Goal: Information Seeking & Learning: Learn about a topic

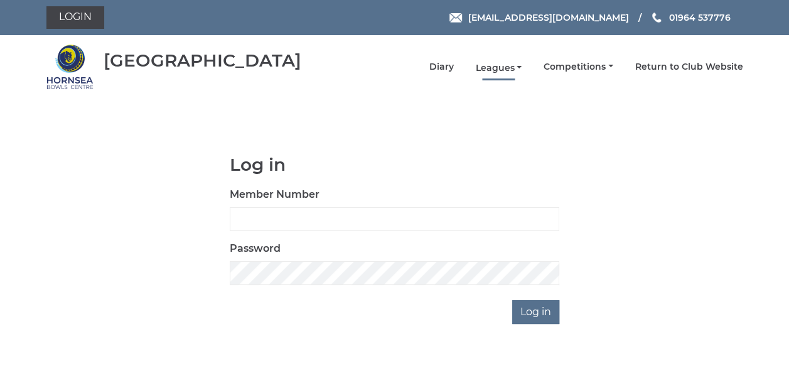
click at [506, 65] on link "Leagues" at bounding box center [498, 68] width 46 height 12
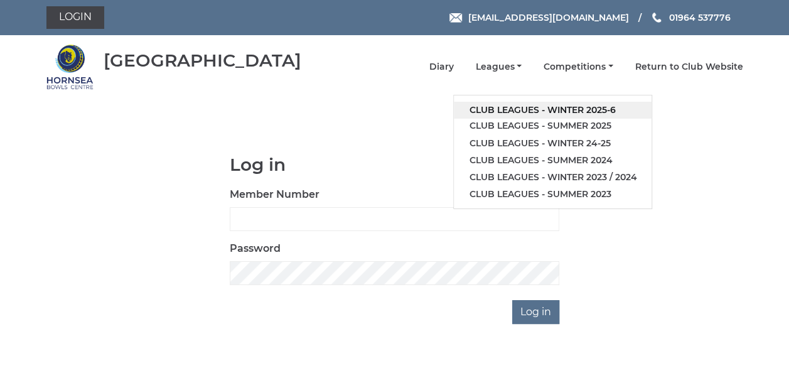
click at [504, 108] on link "Club leagues - Winter 2025-6" at bounding box center [553, 110] width 198 height 17
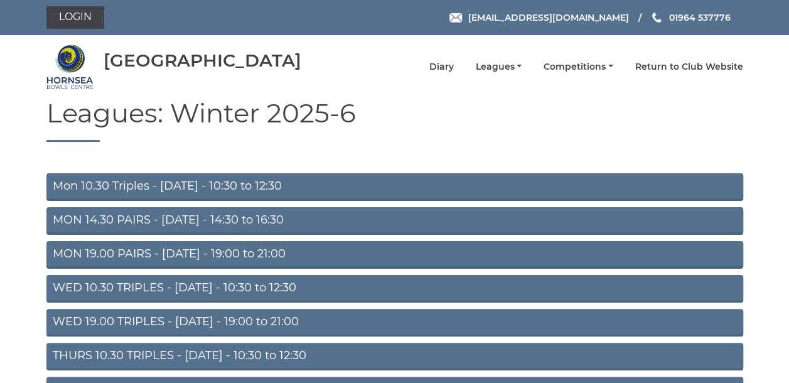
click at [195, 224] on link "MON 14.30 PAIRS - [DATE] - 14:30 to 16:30" at bounding box center [394, 221] width 697 height 28
click at [200, 183] on link "Mon 10.30 Triples - [DATE] - 10:30 to 12:30" at bounding box center [394, 187] width 697 height 28
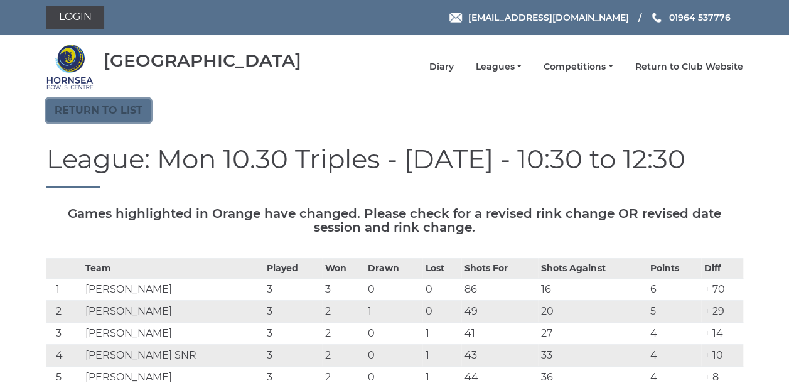
click at [133, 106] on link "Return to list" at bounding box center [98, 111] width 104 height 24
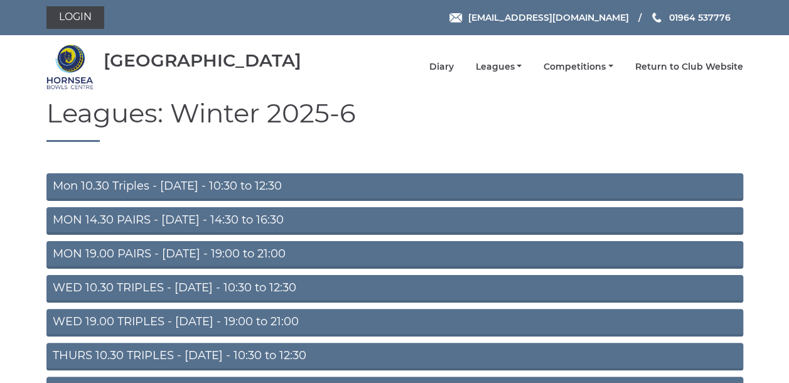
click at [104, 219] on link "MON 14.30 PAIRS - [DATE] - 14:30 to 16:30" at bounding box center [394, 221] width 697 height 28
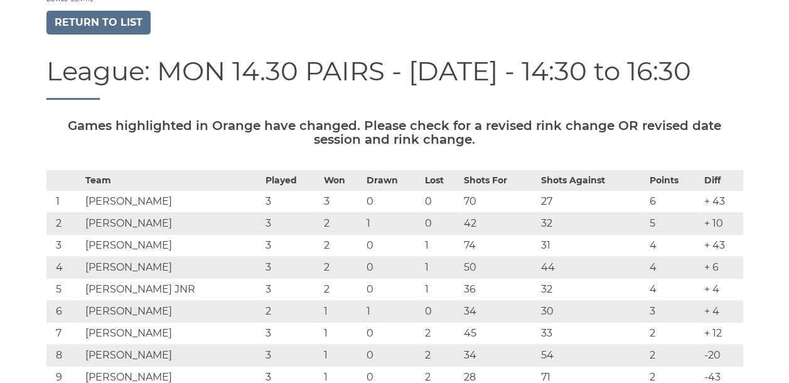
scroll to position [63, 0]
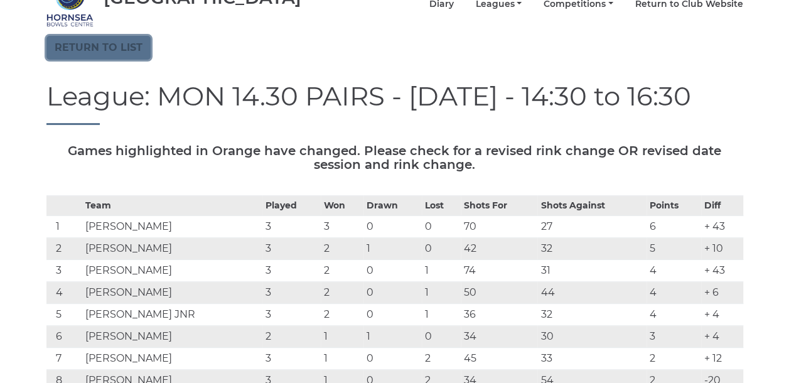
click at [53, 44] on link "Return to list" at bounding box center [98, 48] width 104 height 24
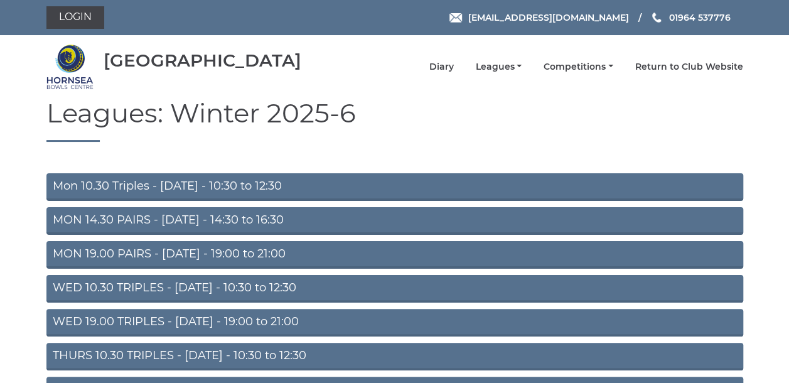
click at [132, 284] on link "WED 10.30 TRIPLES - Wednesday - 10:30 to 12:30" at bounding box center [394, 289] width 697 height 28
